Goal: Information Seeking & Learning: Check status

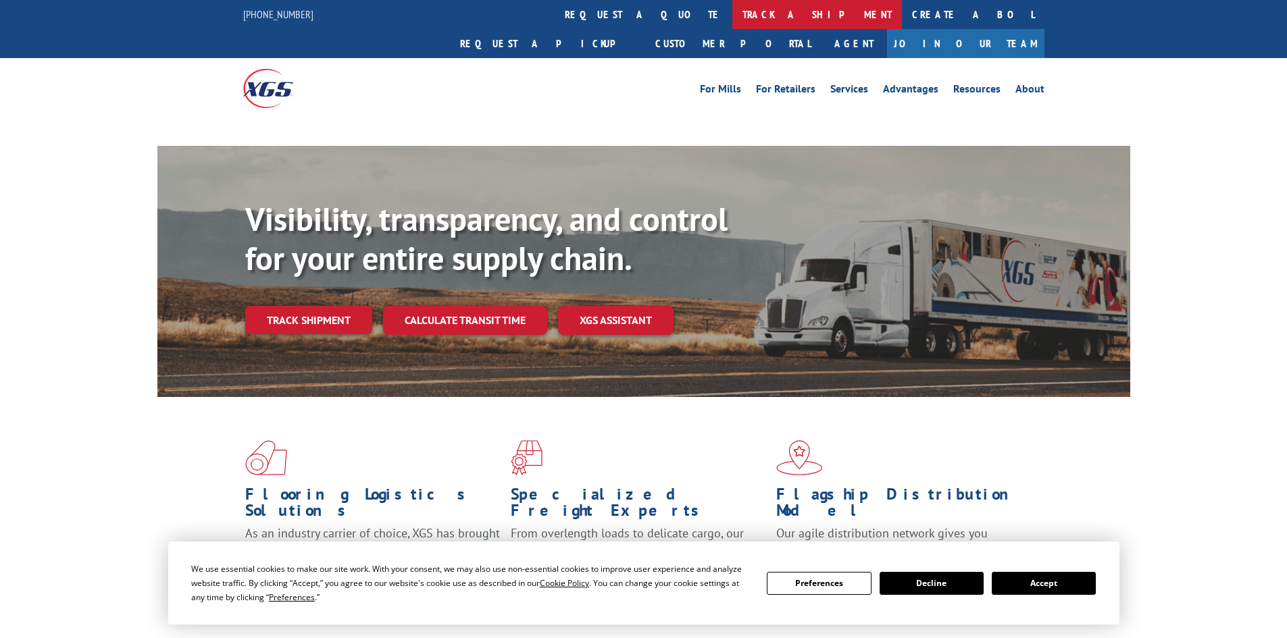
click at [732, 14] on link "track a shipment" at bounding box center [817, 14] width 170 height 29
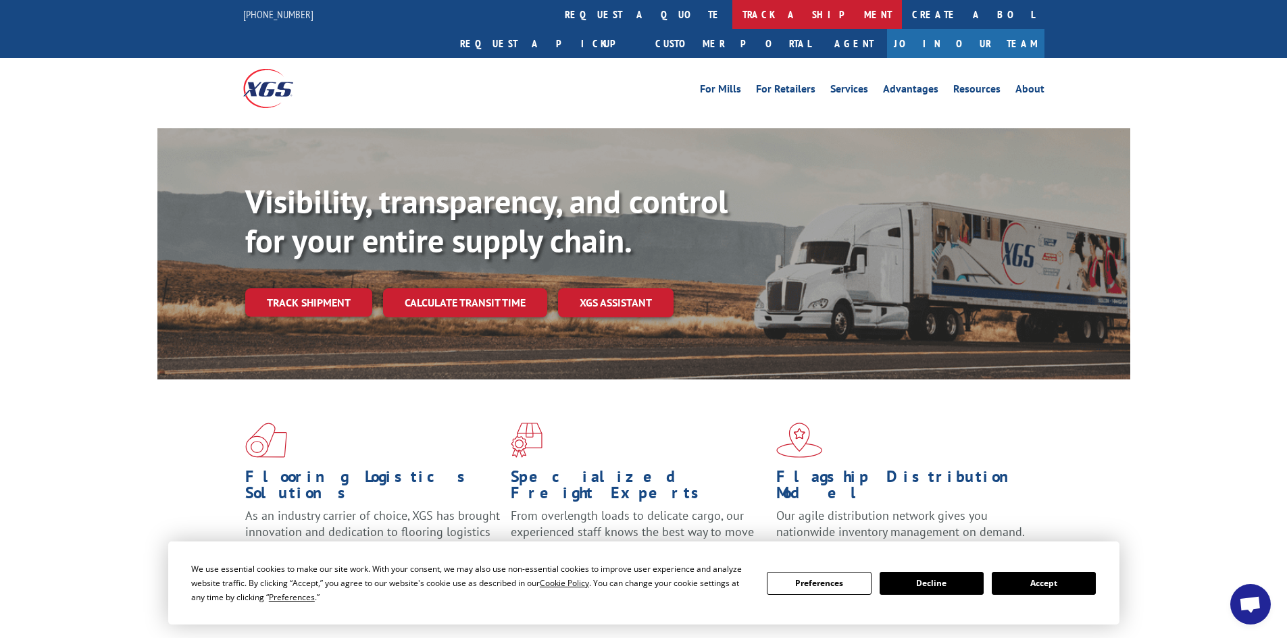
click at [732, 8] on link "track a shipment" at bounding box center [817, 14] width 170 height 29
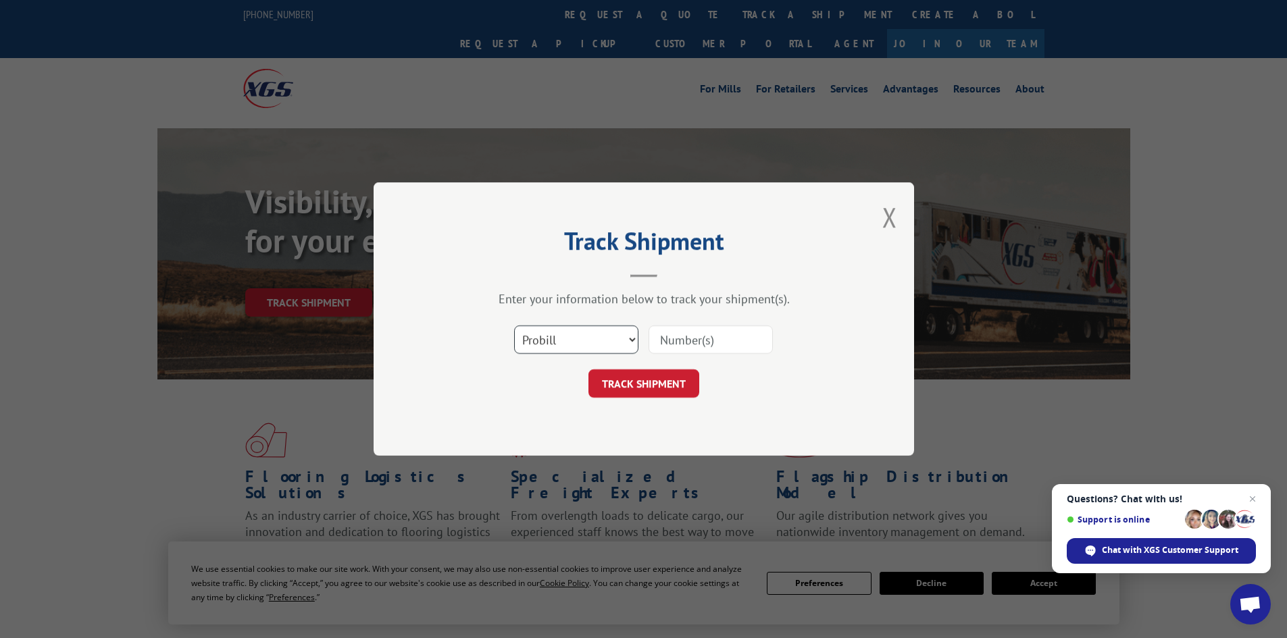
click at [636, 339] on select "Select category... Probill BOL PO" at bounding box center [576, 340] width 124 height 28
select select "bol"
click at [514, 326] on select "Select category... Probill BOL PO" at bounding box center [576, 340] width 124 height 28
click at [659, 343] on input at bounding box center [710, 340] width 124 height 28
paste input "457804"
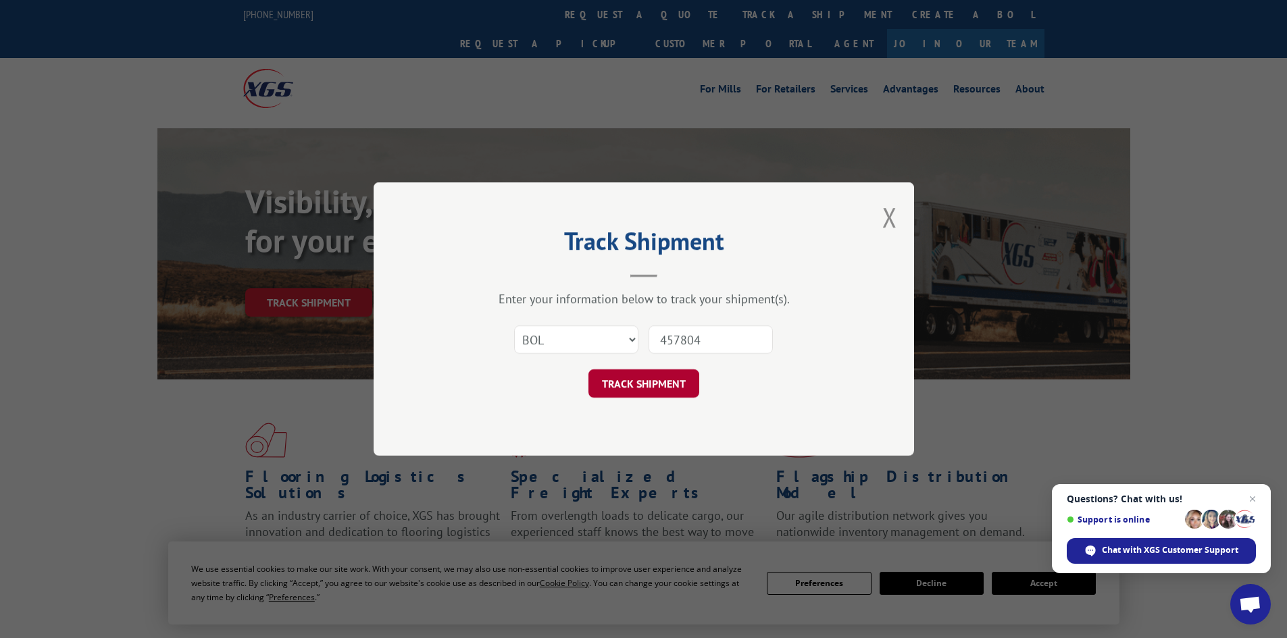
type input "457804"
click at [652, 390] on button "TRACK SHIPMENT" at bounding box center [643, 383] width 111 height 28
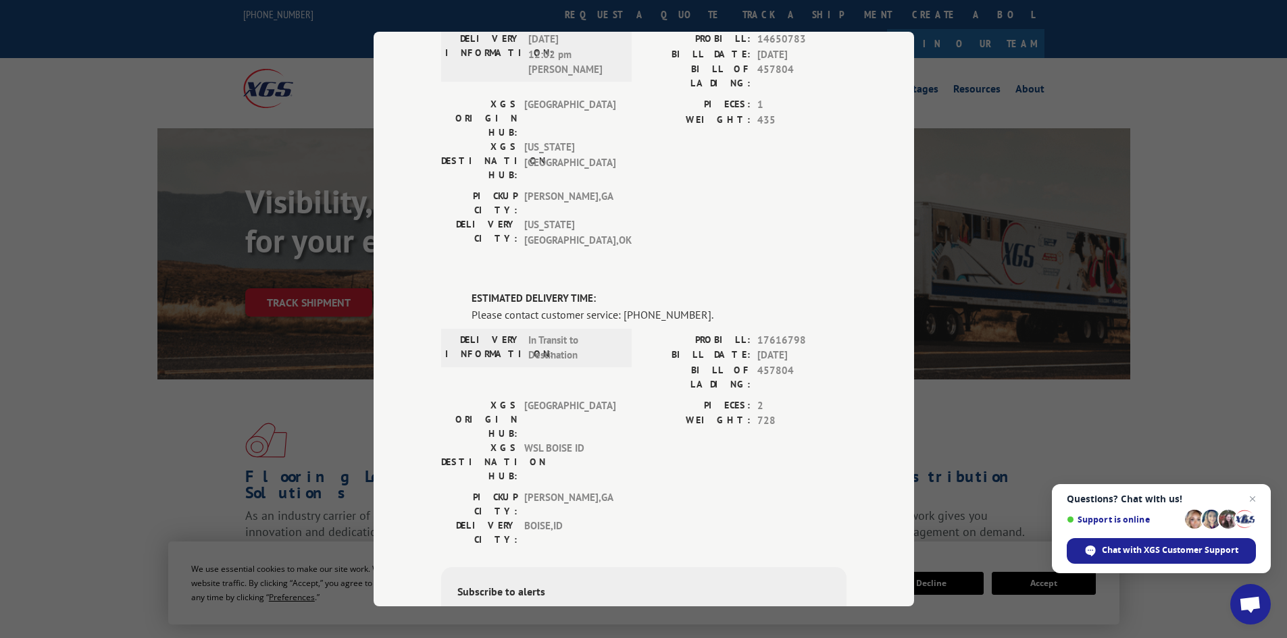
scroll to position [25, 0]
